Goal: Information Seeking & Learning: Learn about a topic

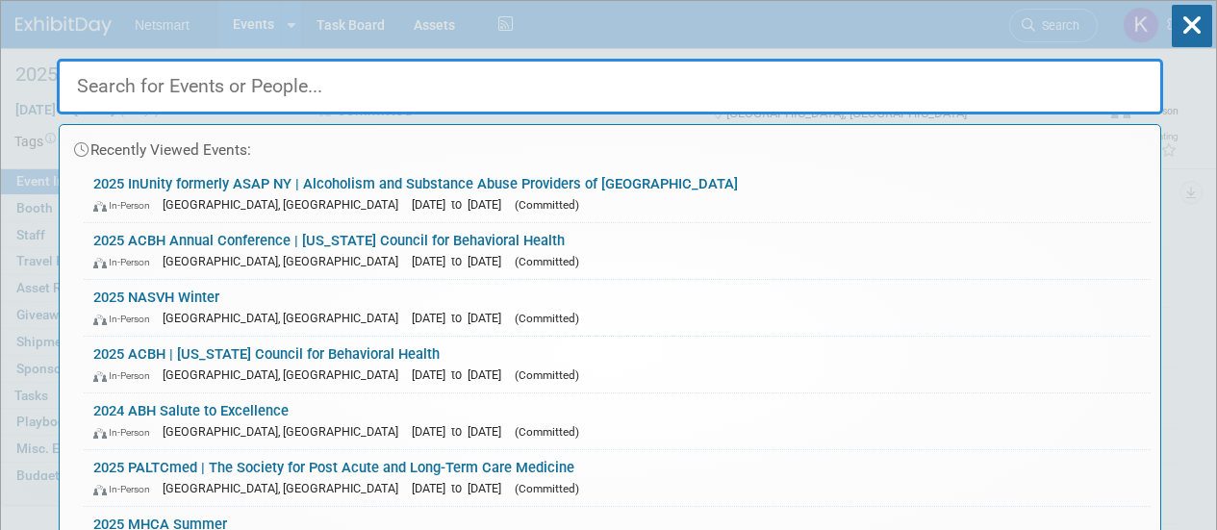
select select "Human Services"
select select "3"
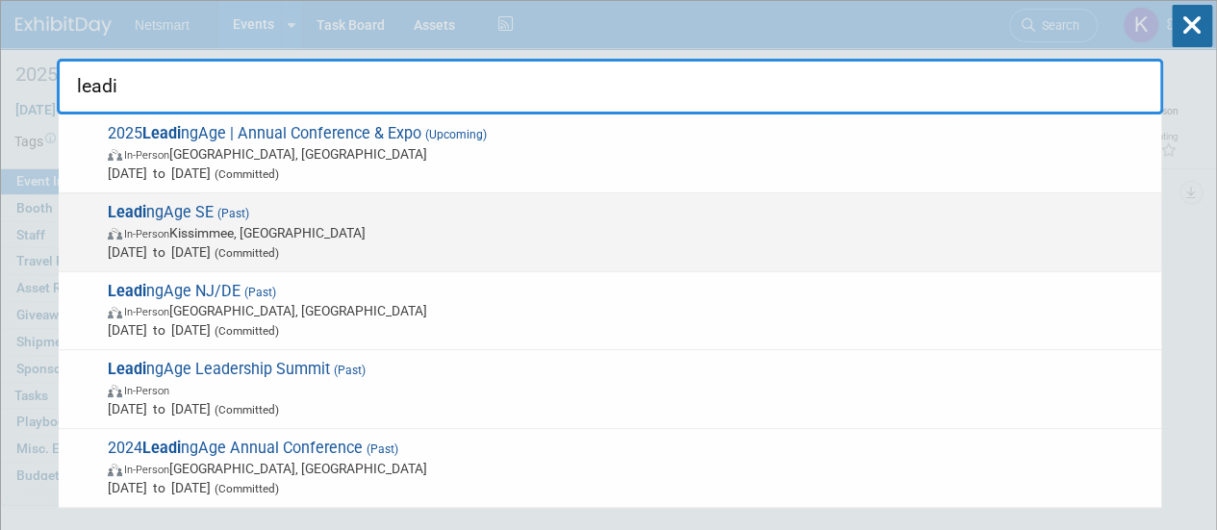
type input "leadi"
click at [240, 224] on span "In-Person Kissimmee, FL" at bounding box center [629, 232] width 1043 height 19
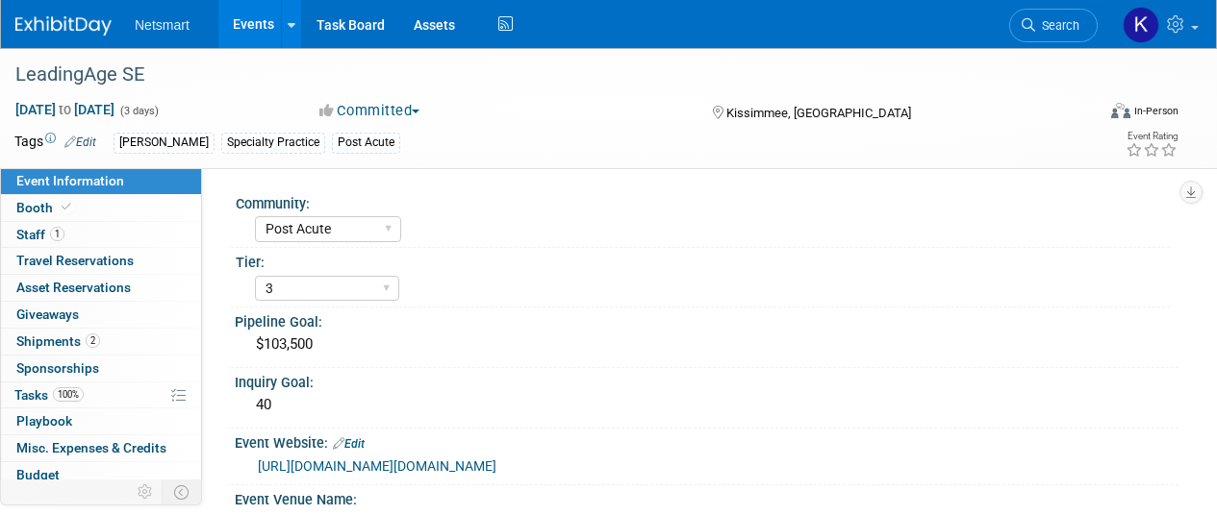
select select "Post Acute"
select select "3"
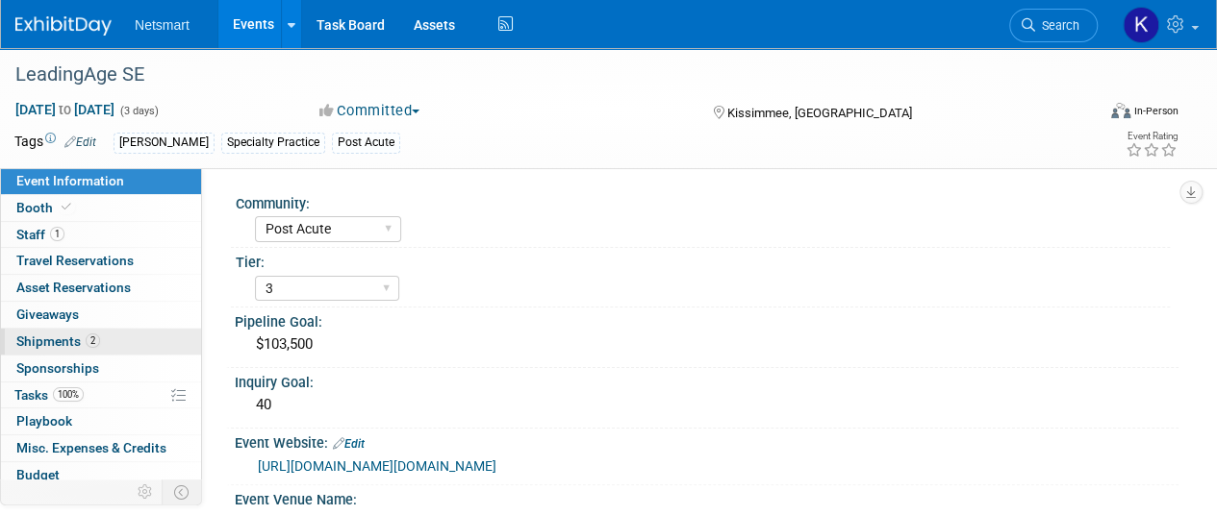
click at [115, 343] on link "2 Shipments 2" at bounding box center [101, 342] width 200 height 26
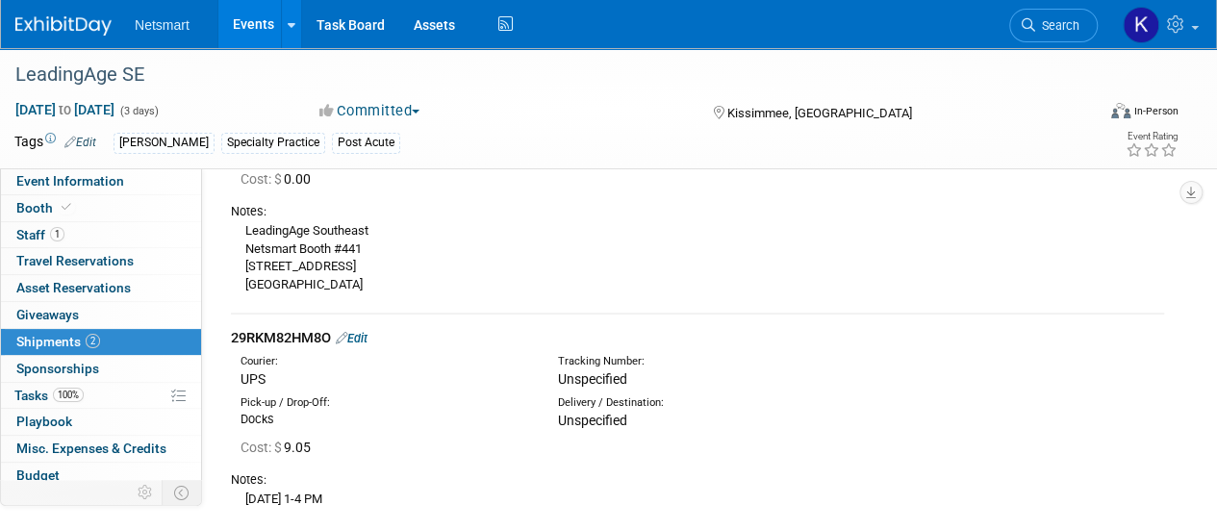
scroll to position [323, 0]
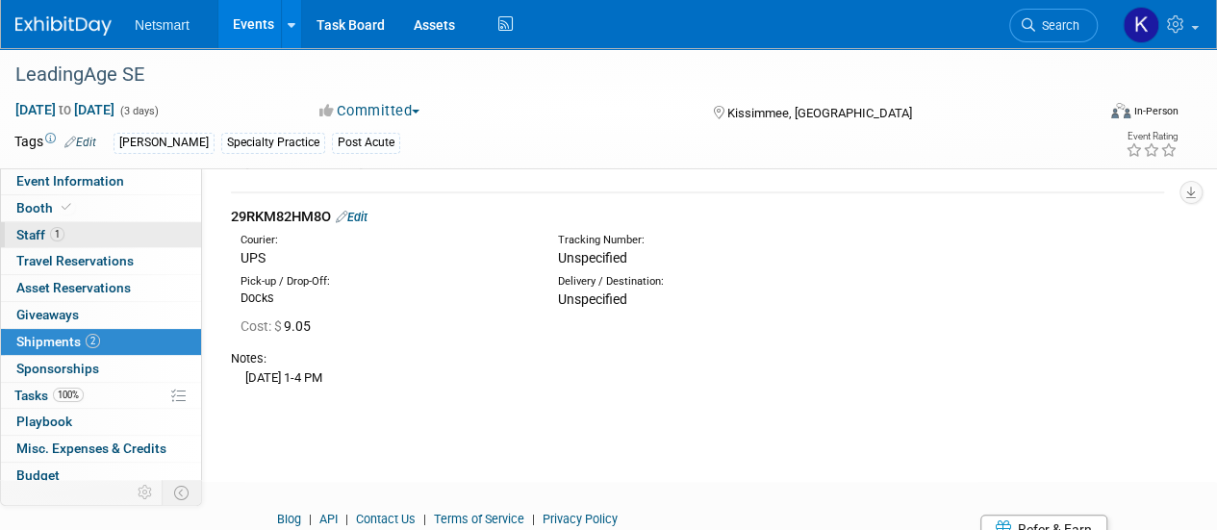
click at [74, 226] on link "1 Staff 1" at bounding box center [101, 235] width 200 height 26
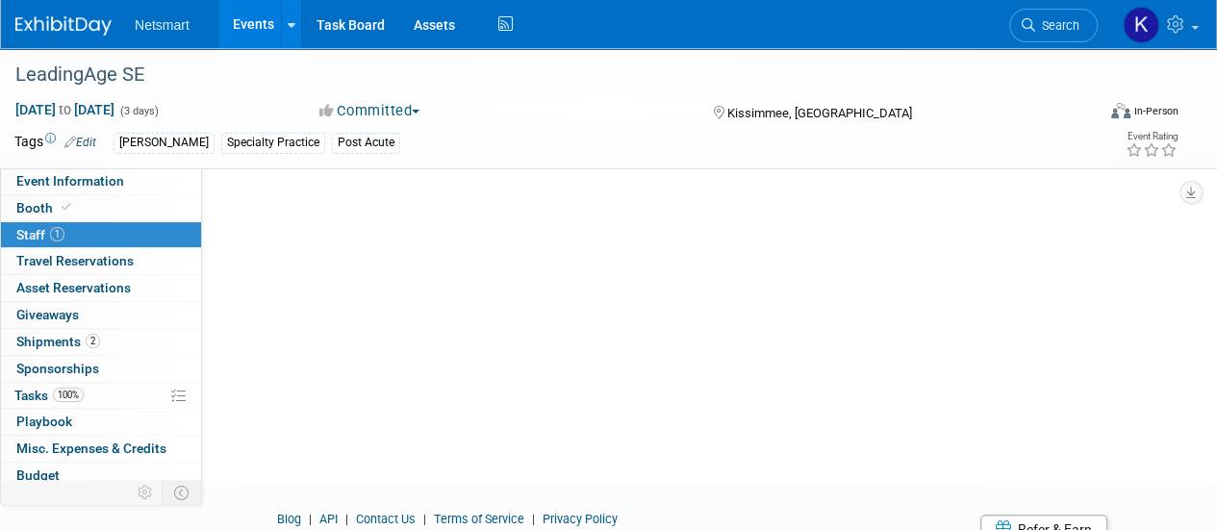
scroll to position [0, 0]
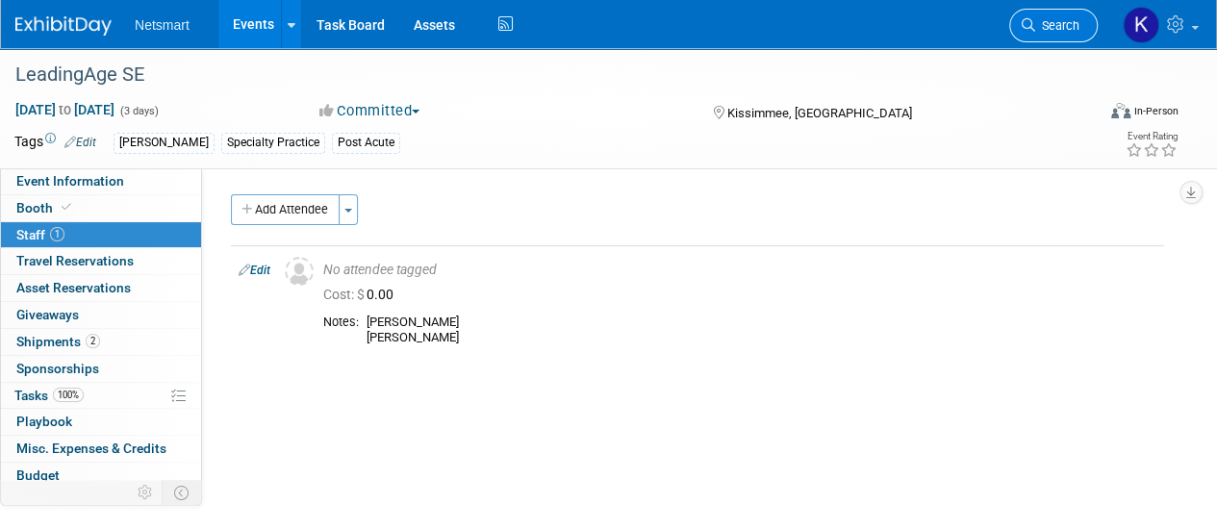
click at [1050, 14] on link "Search" at bounding box center [1053, 26] width 88 height 34
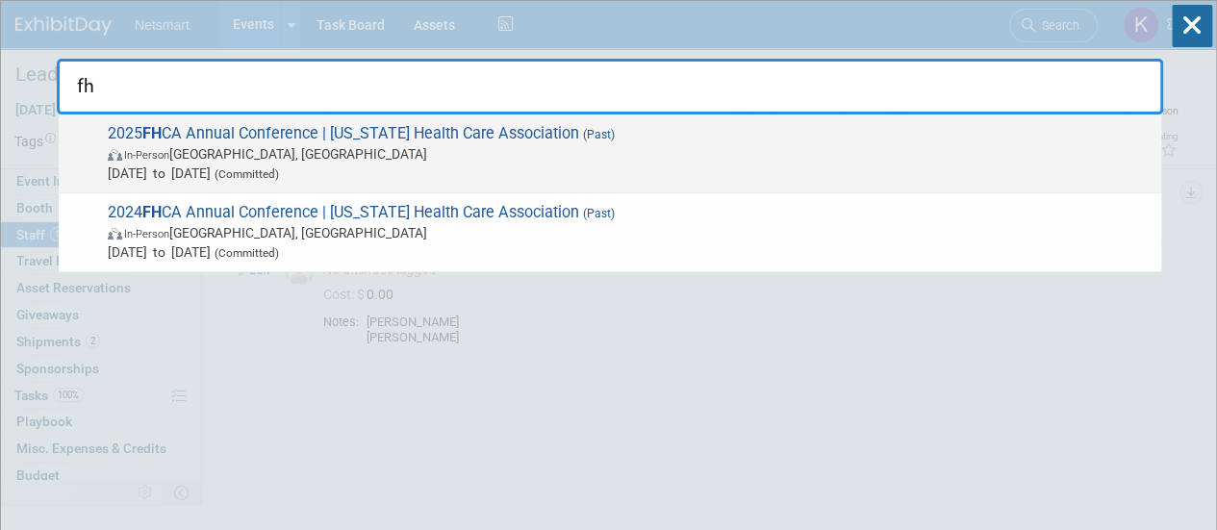
type input "fh"
click at [478, 184] on div "2025 FH CA Annual Conference | Florida Health Care Association (Past) In-Person…" at bounding box center [610, 153] width 1102 height 79
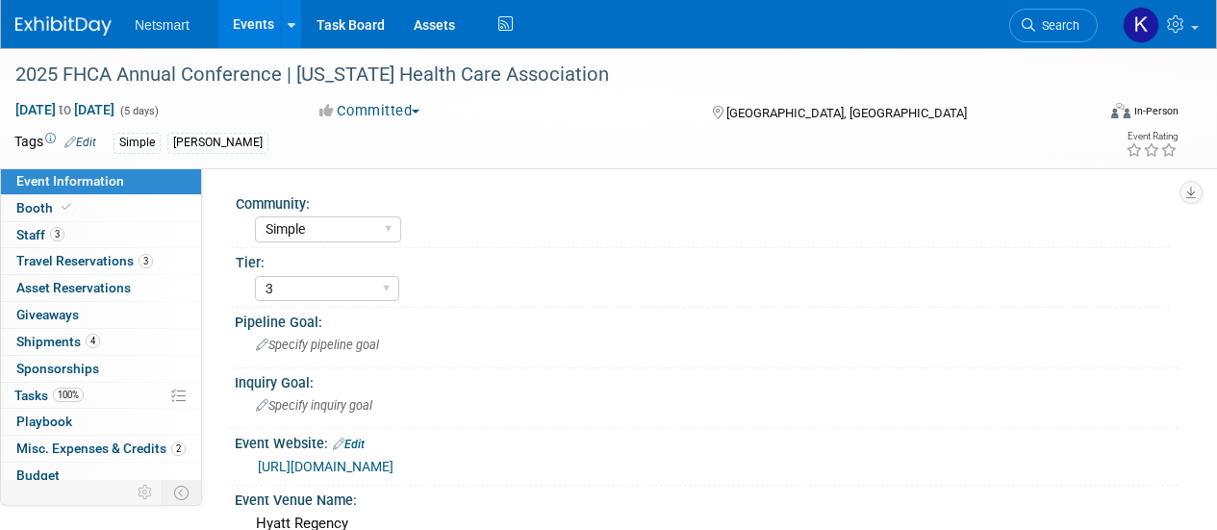
select select "Simple"
select select "3"
select select "No"
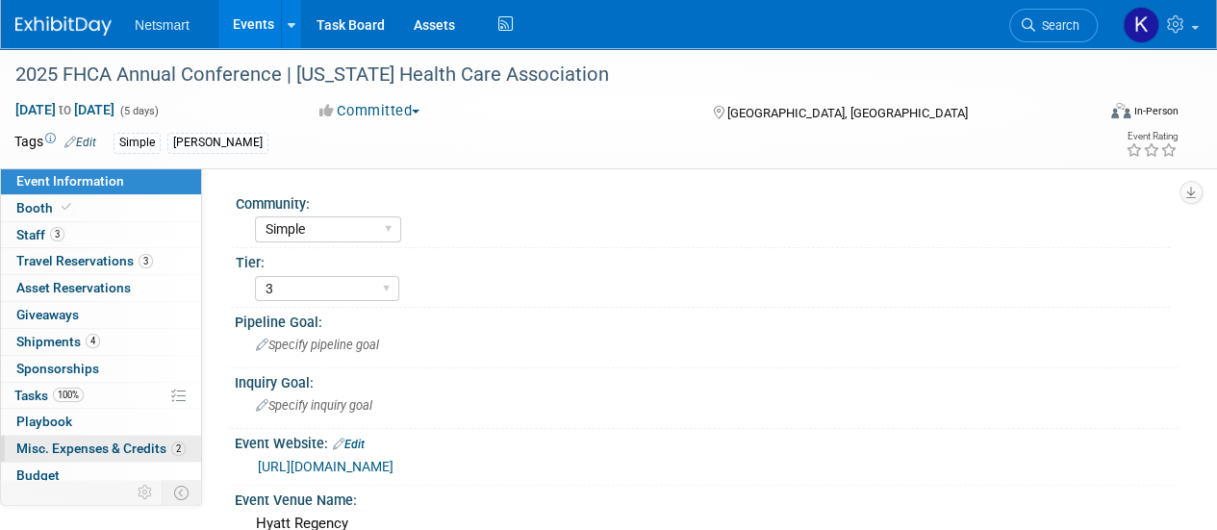
click at [144, 440] on span "Misc. Expenses & Credits 2" at bounding box center [100, 447] width 169 height 15
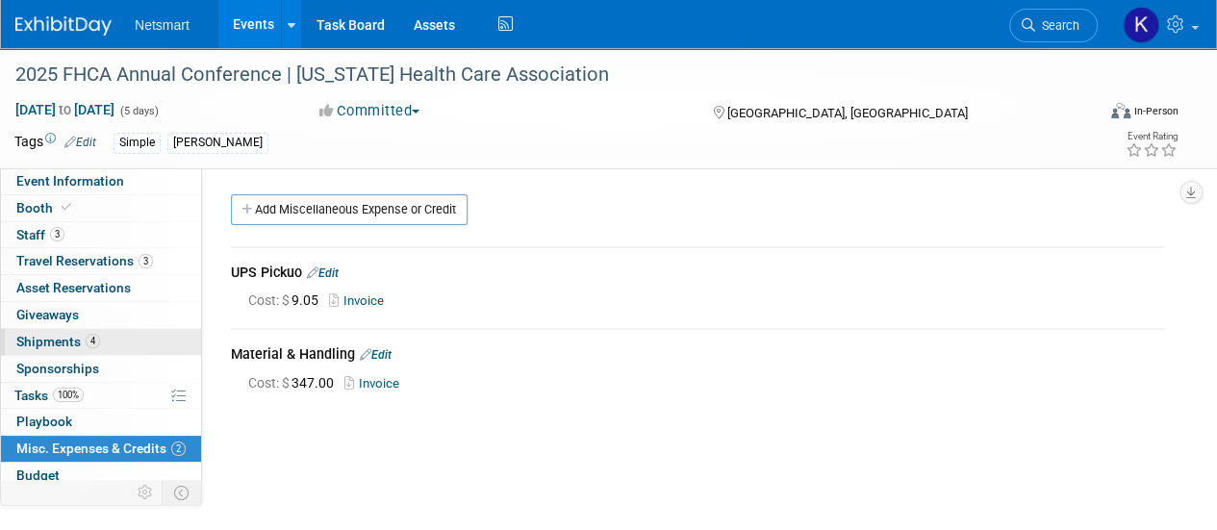
click at [112, 340] on link "4 Shipments 4" at bounding box center [101, 342] width 200 height 26
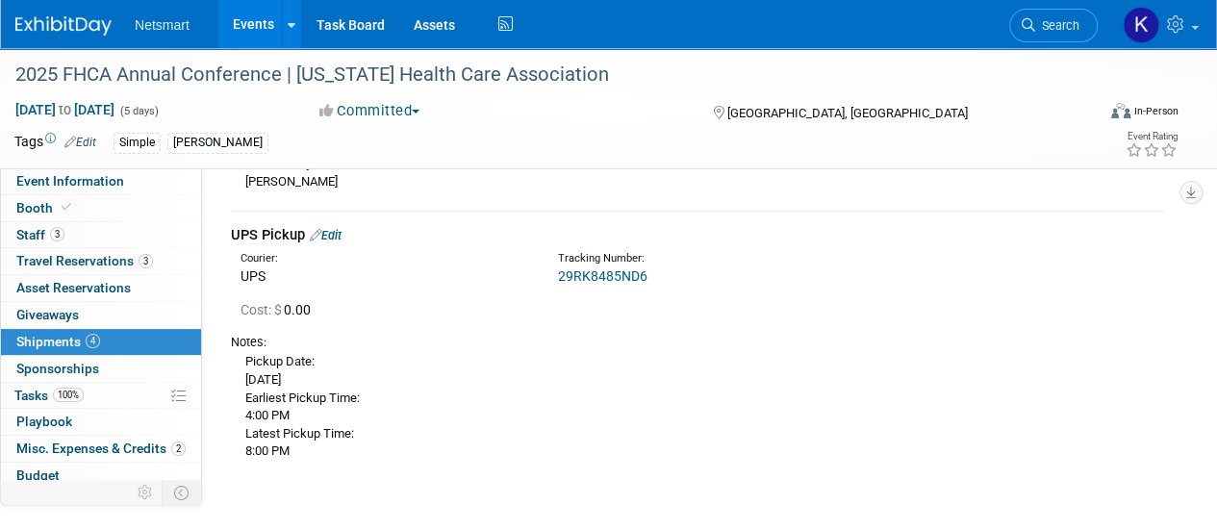
scroll to position [1300, 0]
click at [87, 207] on link "Booth" at bounding box center [101, 208] width 200 height 26
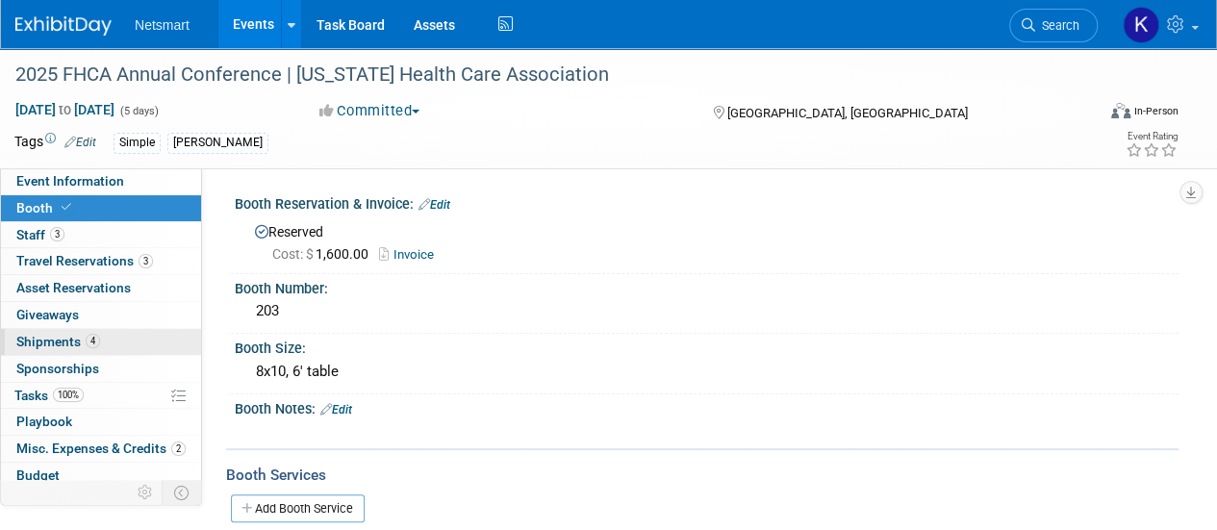
click at [95, 342] on span "4" at bounding box center [93, 341] width 14 height 14
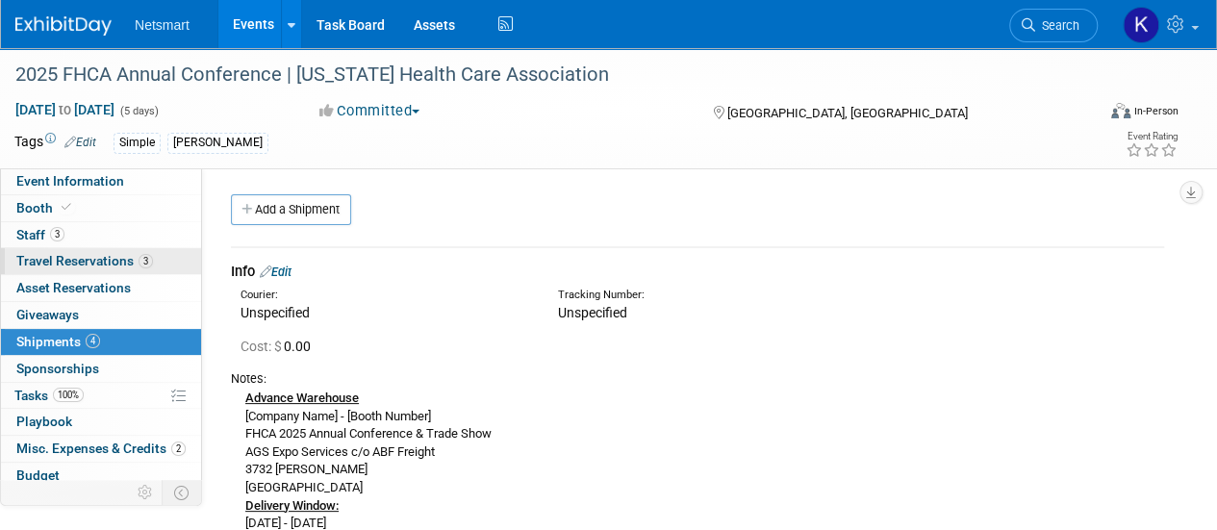
click at [126, 257] on span "Travel Reservations 3" at bounding box center [84, 260] width 137 height 15
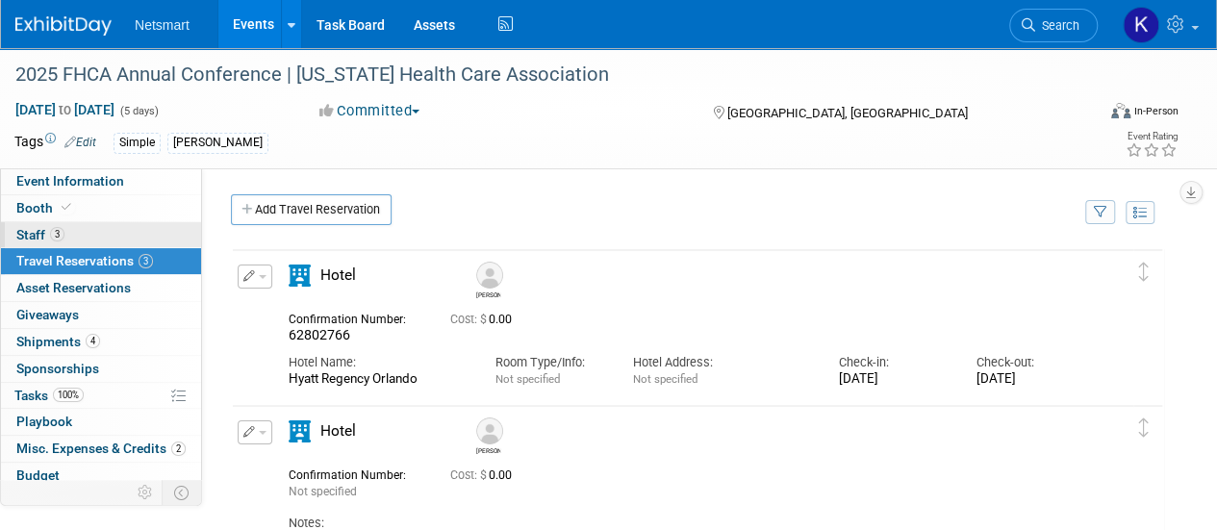
click at [111, 238] on link "3 Staff 3" at bounding box center [101, 235] width 200 height 26
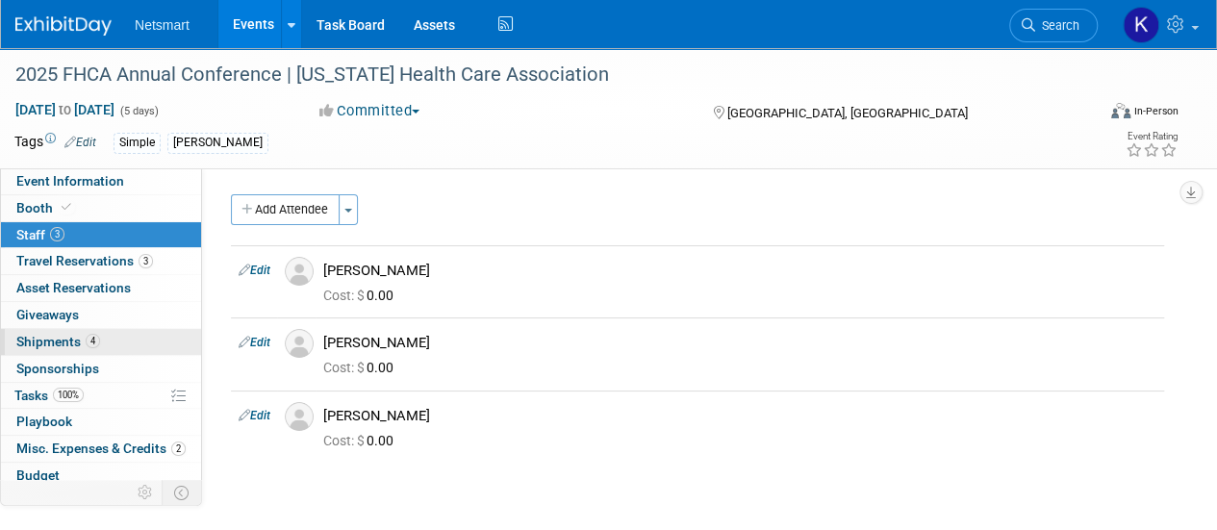
click at [90, 334] on span "4" at bounding box center [93, 341] width 14 height 14
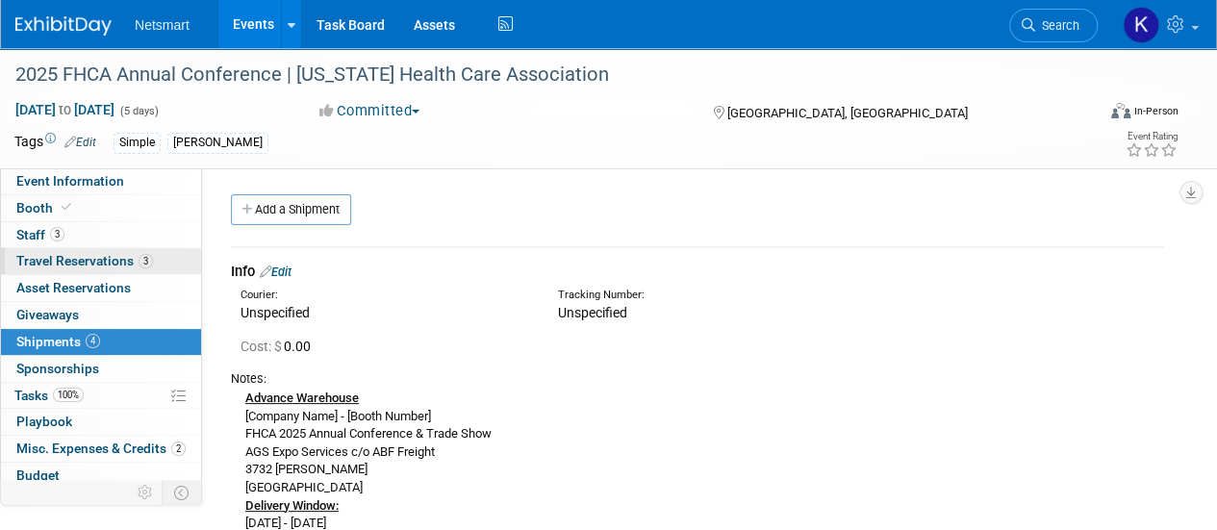
click at [113, 257] on span "Travel Reservations 3" at bounding box center [84, 260] width 137 height 15
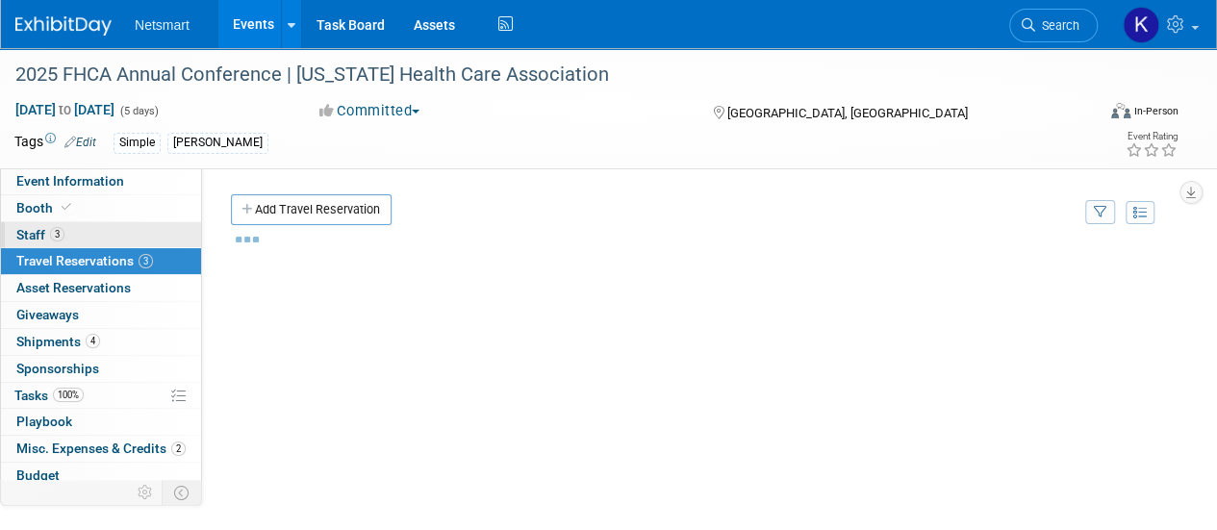
click at [106, 225] on link "3 Staff 3" at bounding box center [101, 235] width 200 height 26
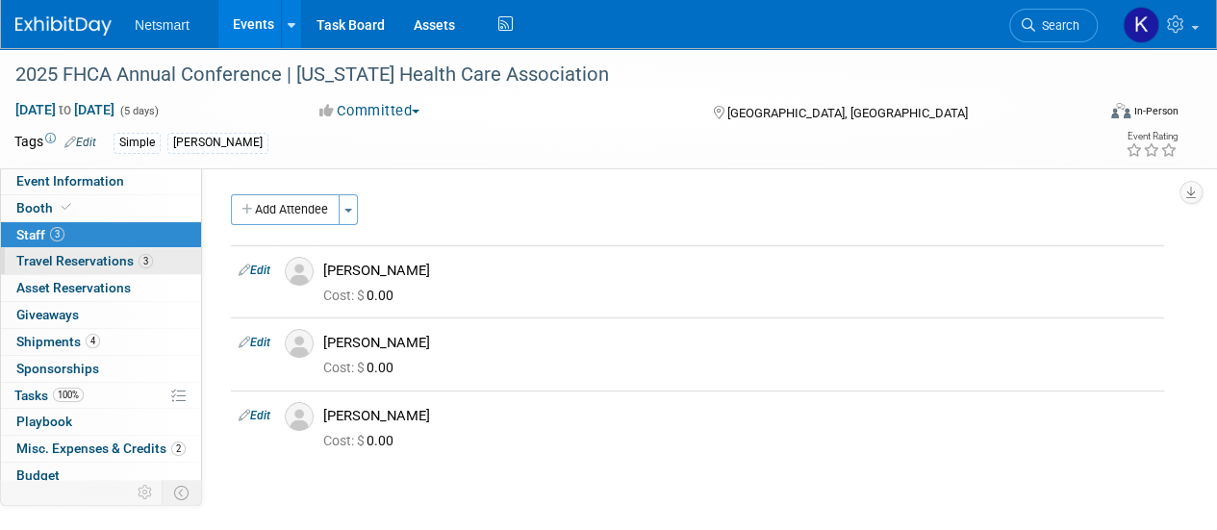
click at [95, 251] on link "3 Travel Reservations 3" at bounding box center [101, 261] width 200 height 26
